Goal: Check status

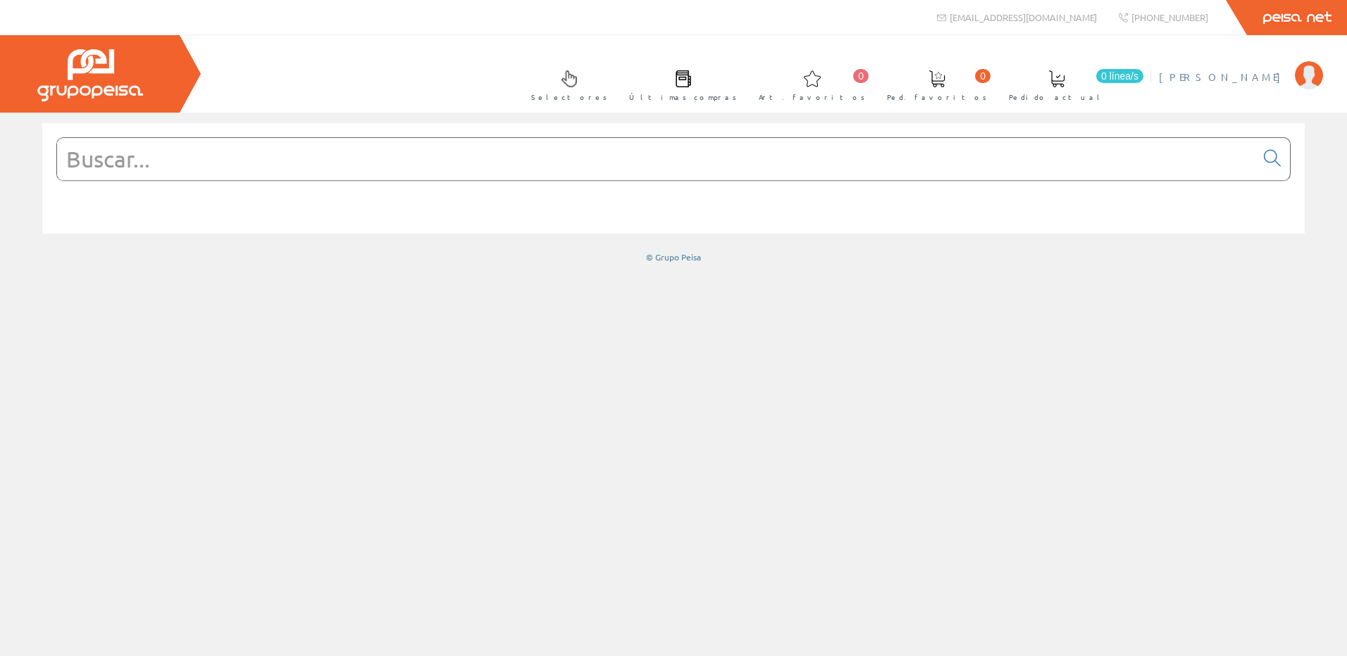
click at [1253, 74] on span "[PERSON_NAME]" at bounding box center [1223, 77] width 129 height 14
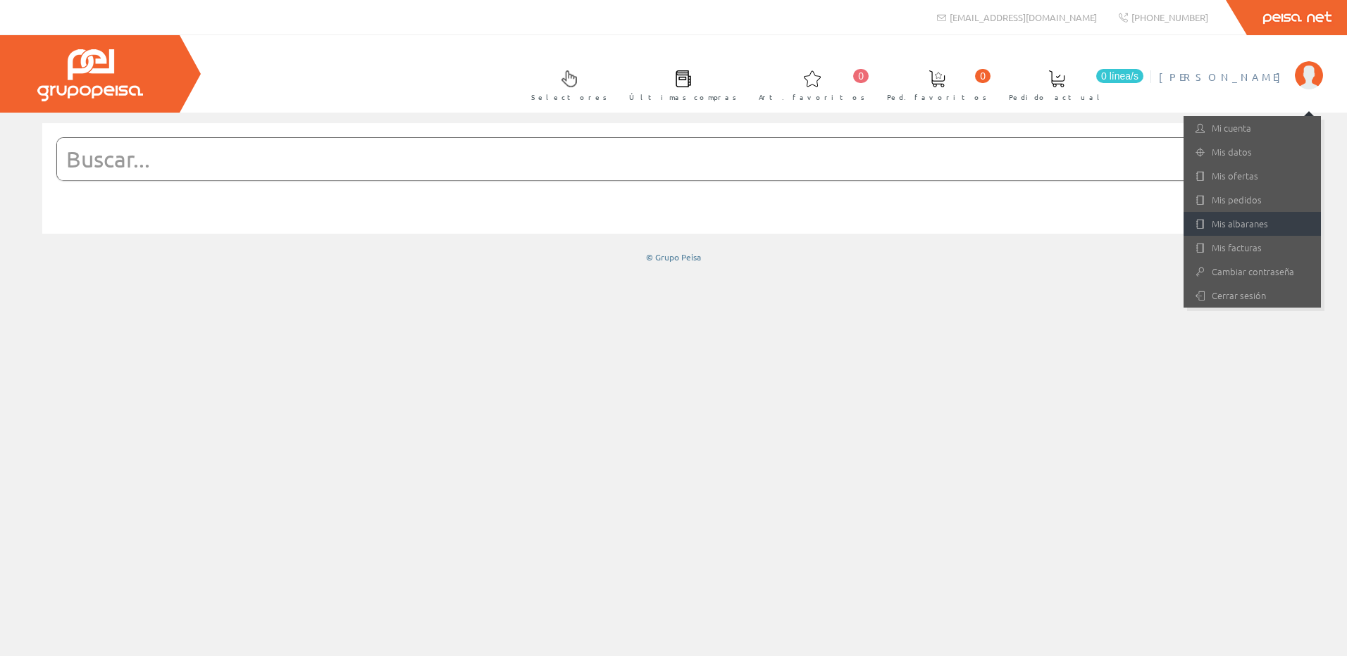
click at [1203, 216] on link "Mis albaranes" at bounding box center [1251, 224] width 137 height 24
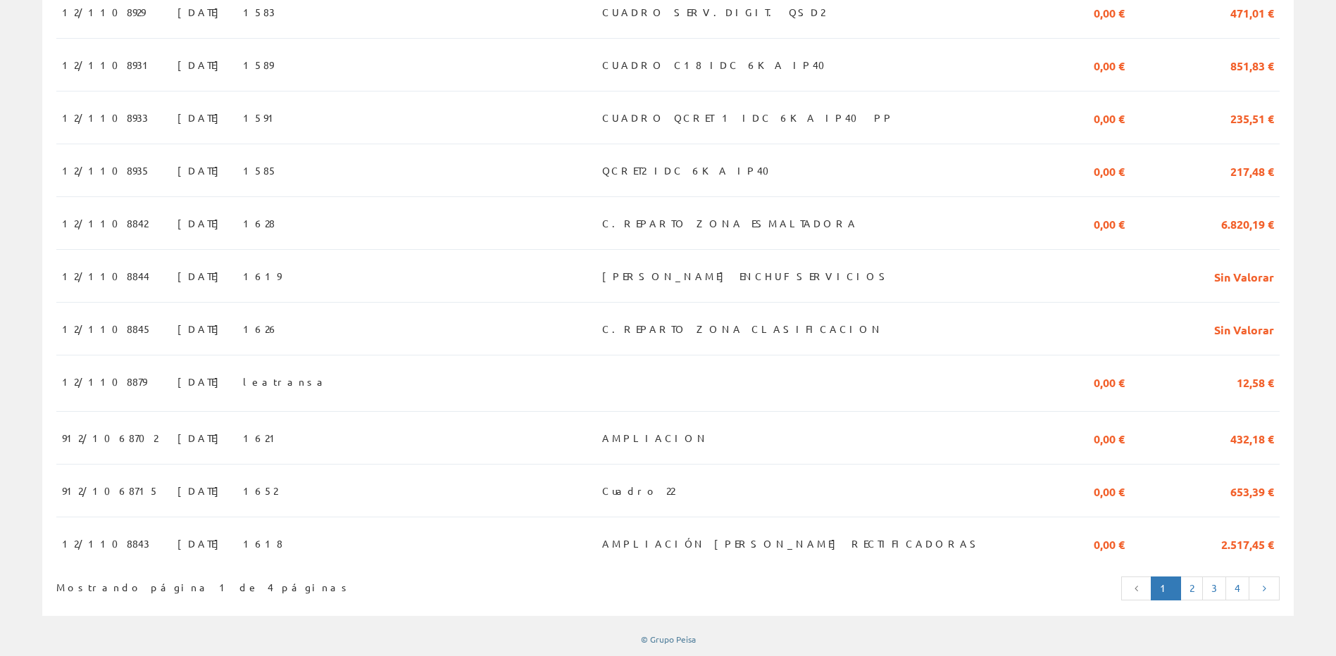
scroll to position [1159, 0]
click at [1185, 587] on link "2" at bounding box center [1192, 589] width 23 height 24
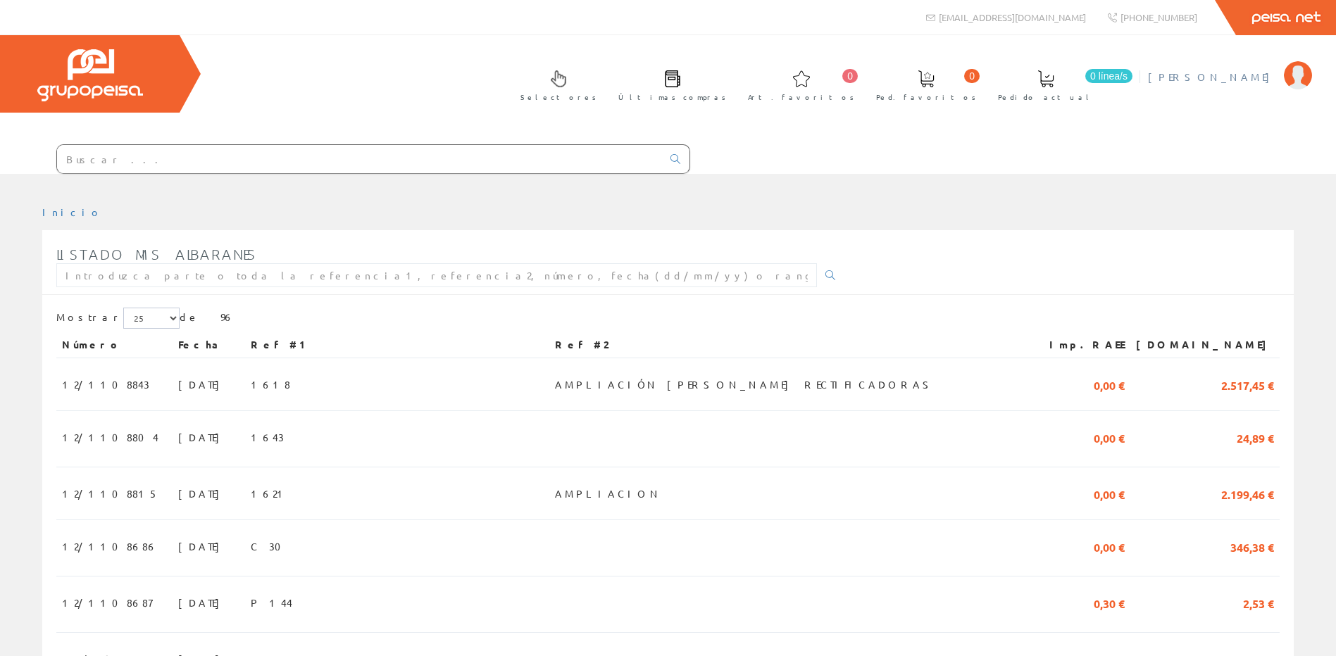
click at [1256, 78] on span "[PERSON_NAME]" at bounding box center [1212, 77] width 129 height 14
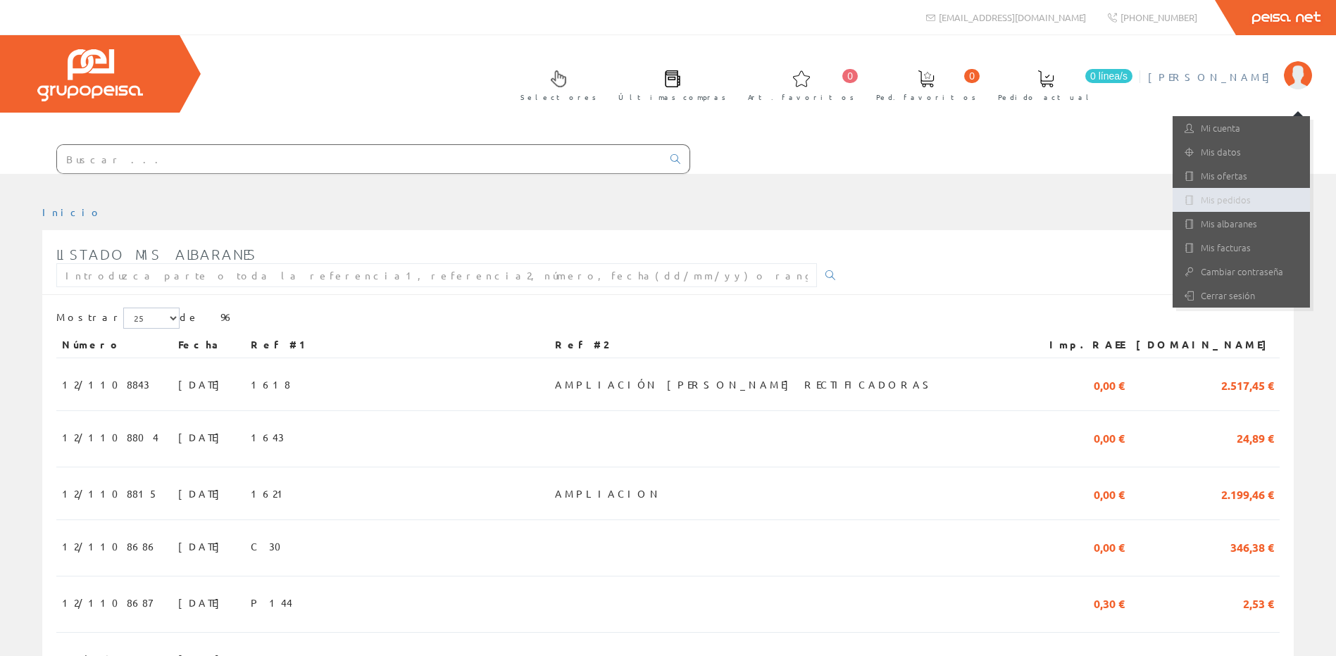
drag, startPoint x: 1240, startPoint y: 199, endPoint x: 1061, endPoint y: 206, distance: 178.3
click at [1240, 199] on link "Mis pedidos" at bounding box center [1241, 200] width 137 height 24
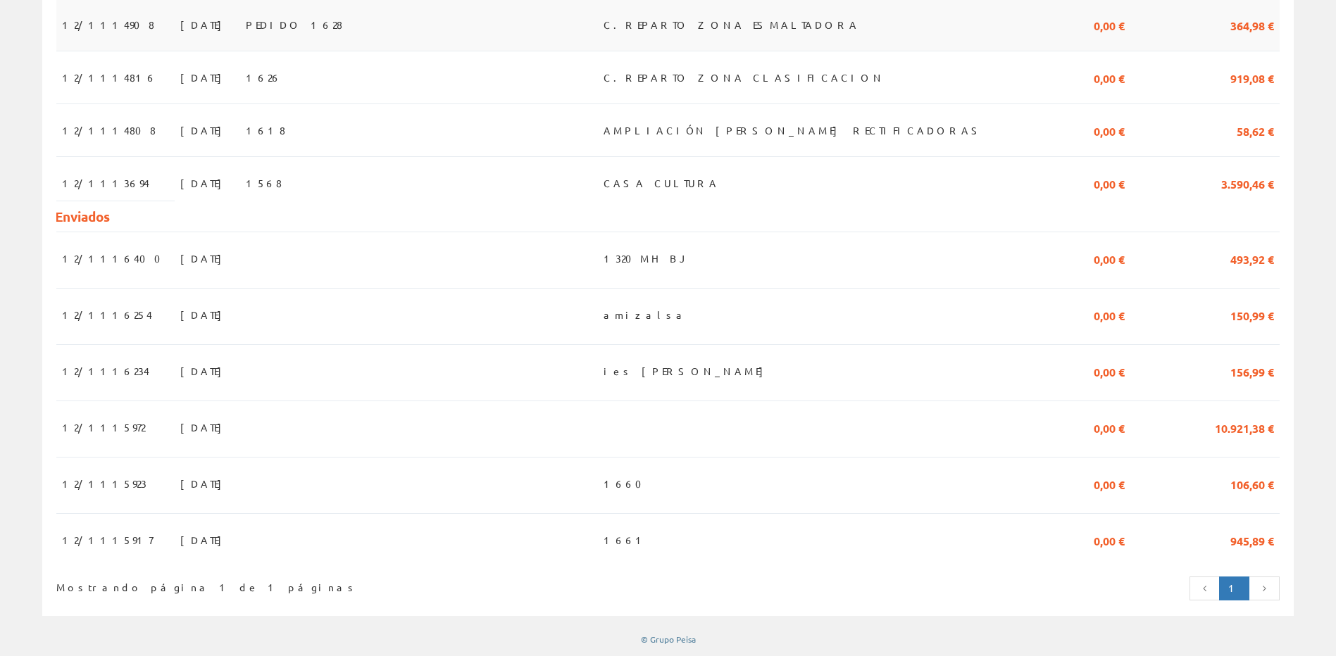
scroll to position [452, 0]
click at [1260, 589] on icon at bounding box center [1264, 589] width 13 height 10
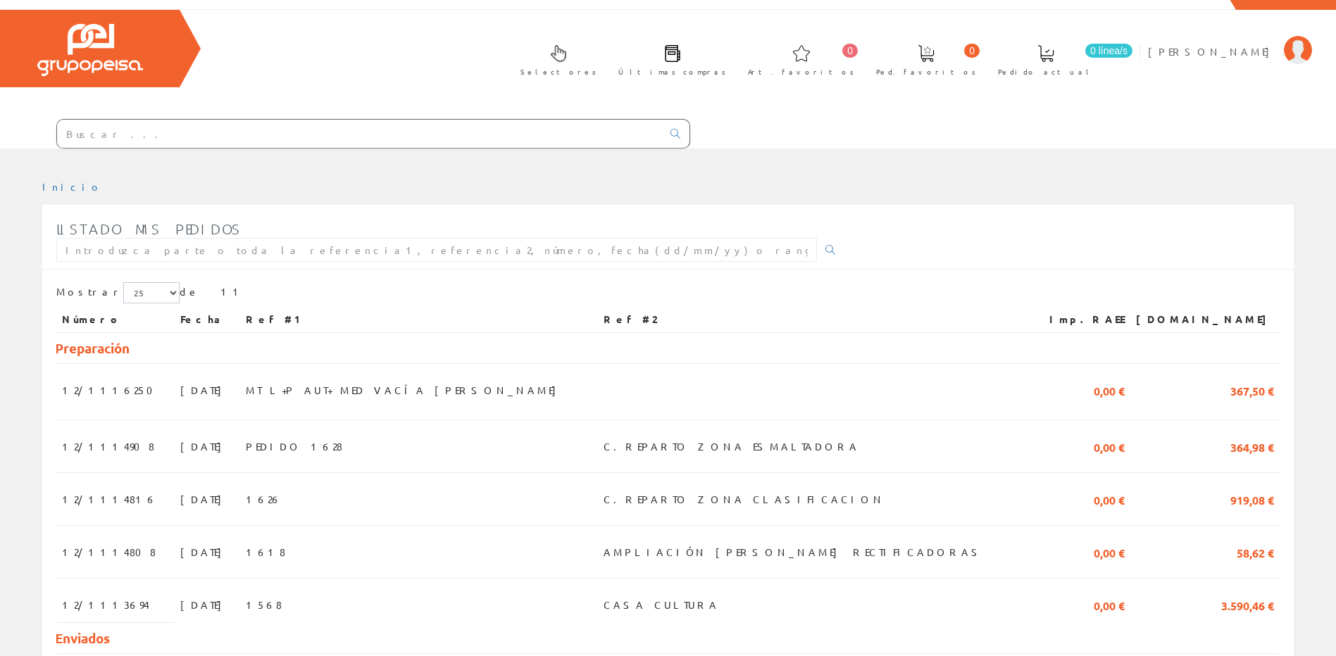
scroll to position [70, 0]
